Goal: Navigation & Orientation: Find specific page/section

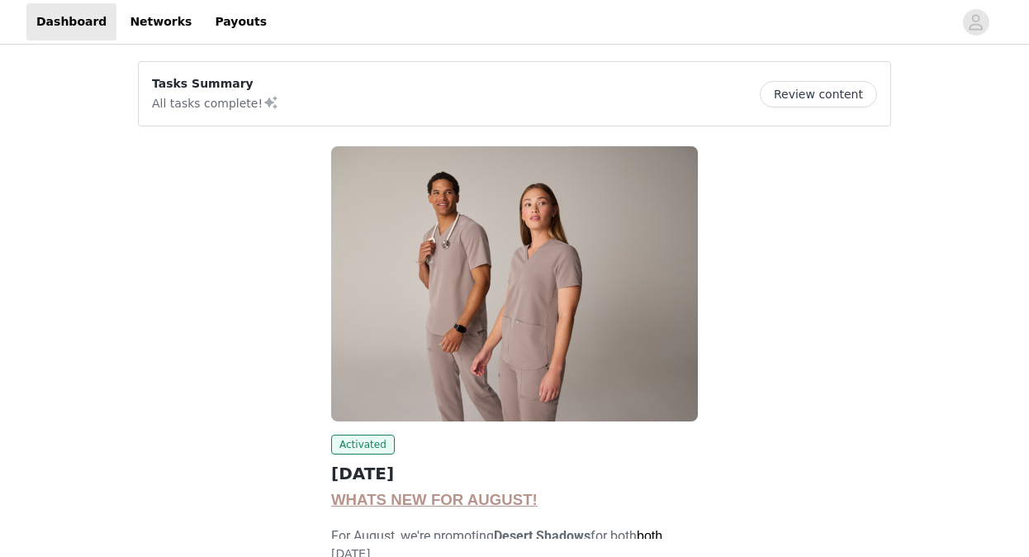
scroll to position [130, 0]
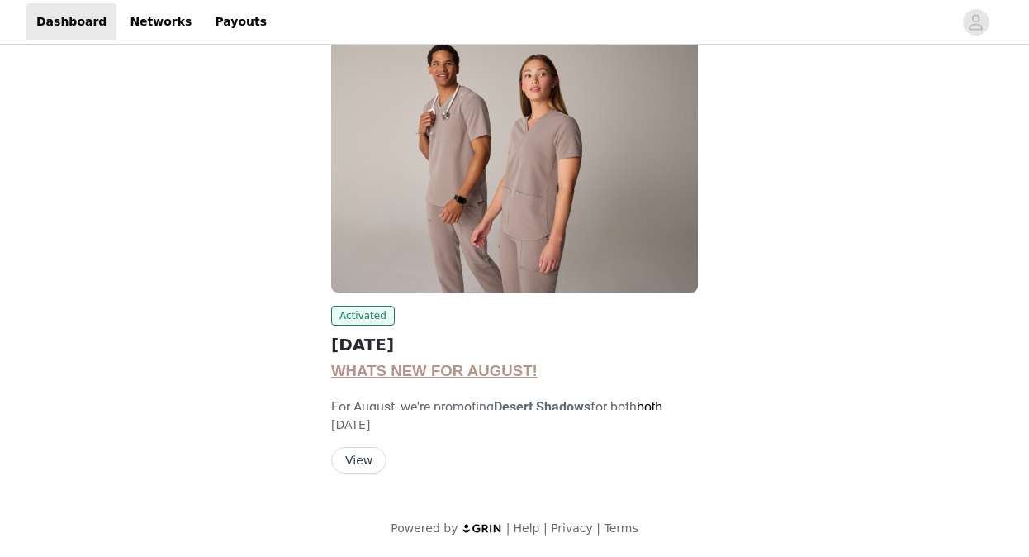
click at [356, 467] on button "View" at bounding box center [358, 460] width 55 height 26
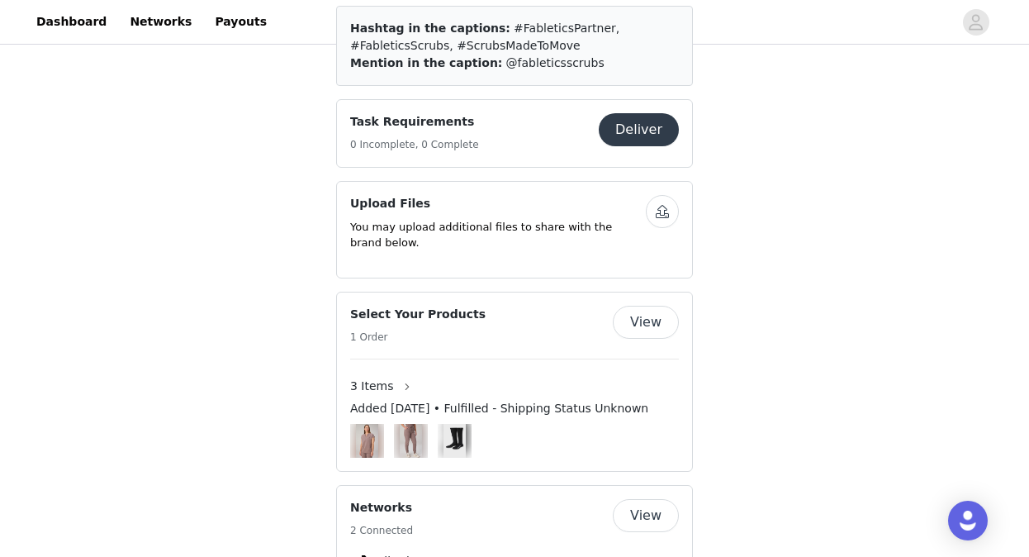
scroll to position [1492, 0]
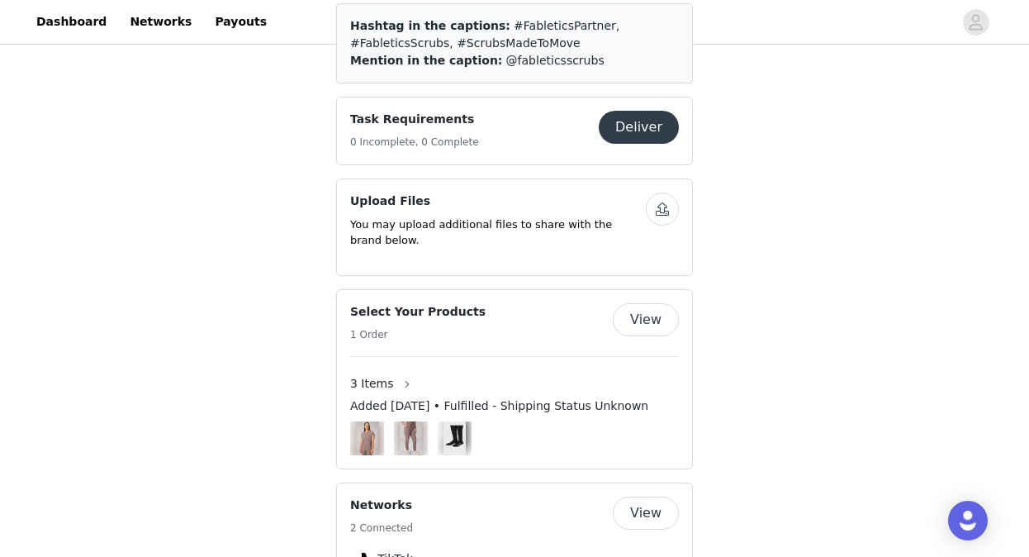
click at [419, 306] on h4 "Select Your Products" at bounding box center [417, 311] width 135 height 17
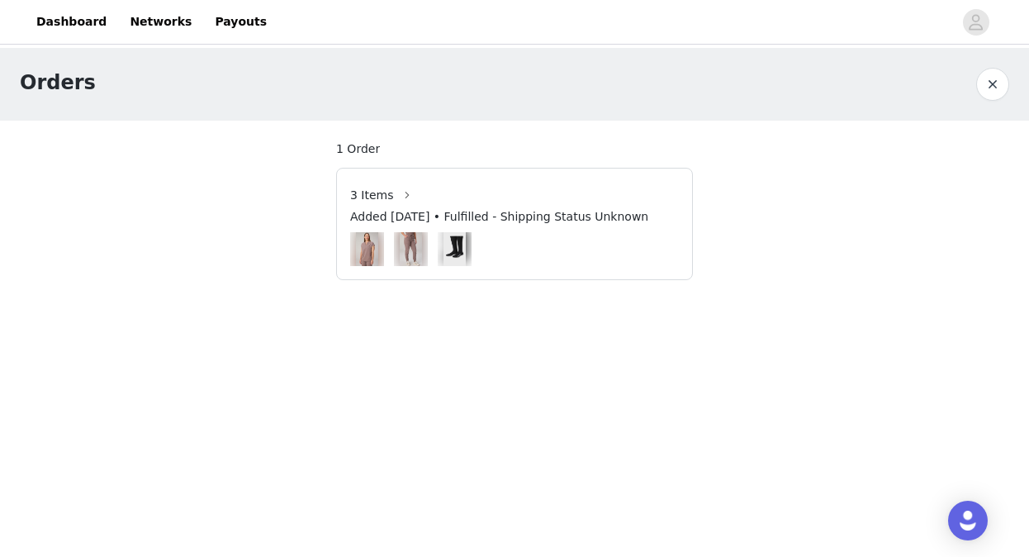
click at [990, 88] on button "button" at bounding box center [992, 84] width 33 height 33
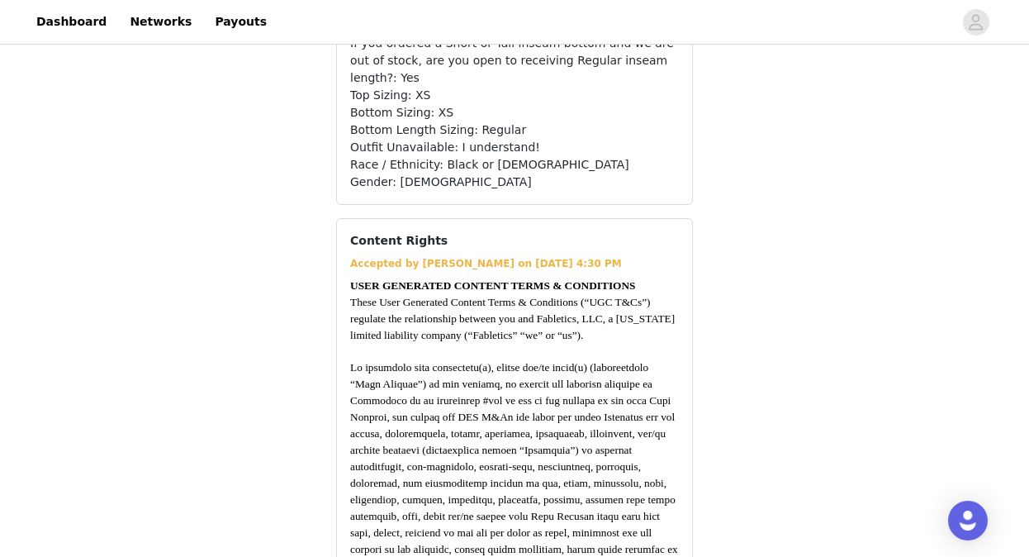
scroll to position [2100, 0]
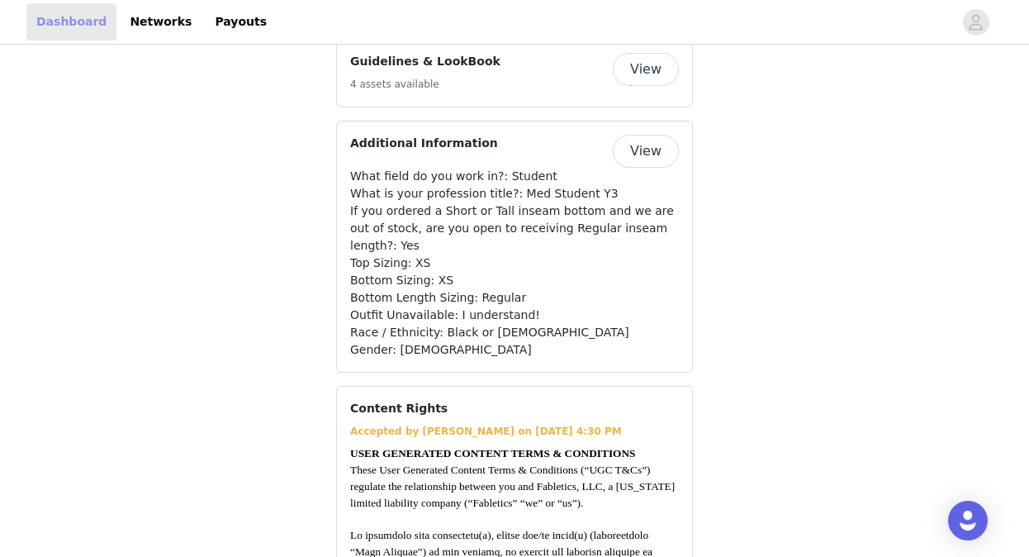
click at [59, 26] on link "Dashboard" at bounding box center [71, 21] width 90 height 37
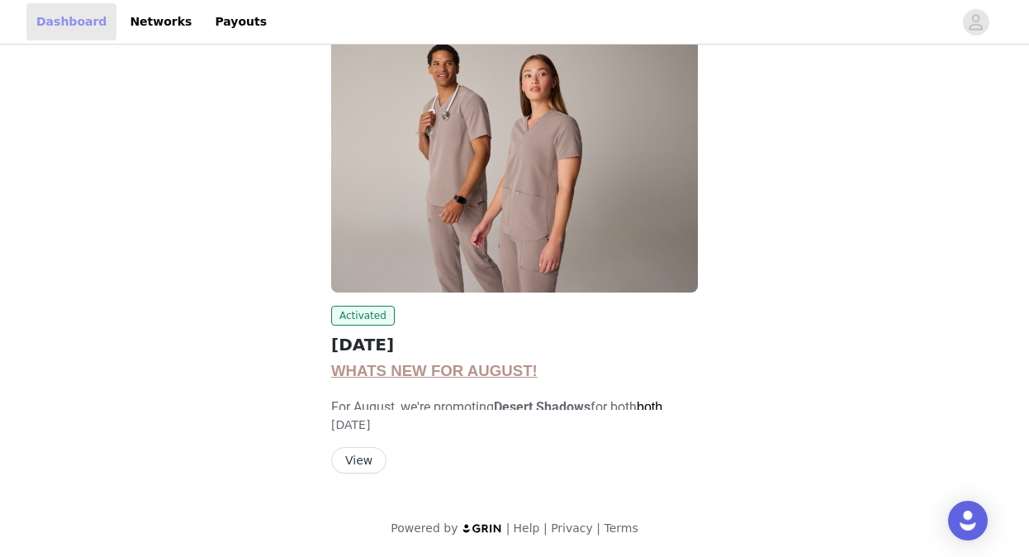
scroll to position [130, 0]
click at [59, 26] on link "Dashboard" at bounding box center [71, 21] width 90 height 37
